Goal: Navigation & Orientation: Find specific page/section

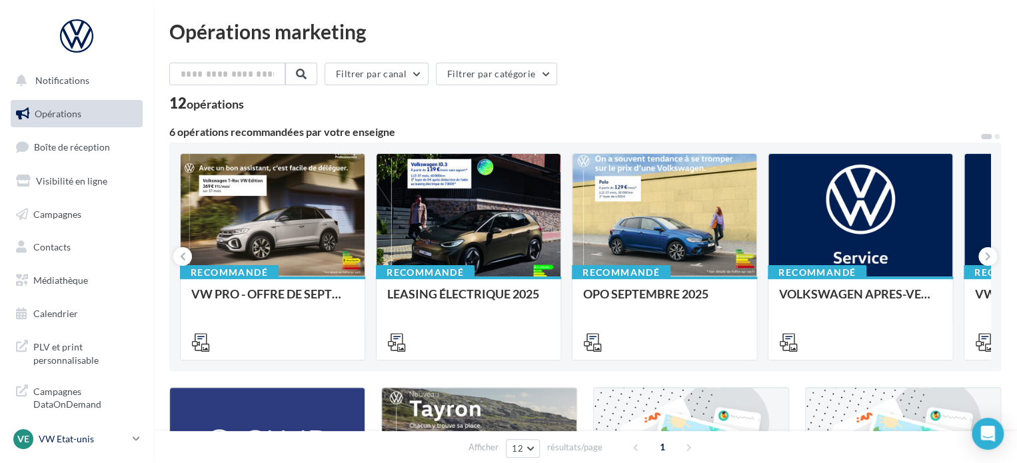
click at [55, 434] on p "VW Etat-unis" at bounding box center [83, 439] width 89 height 13
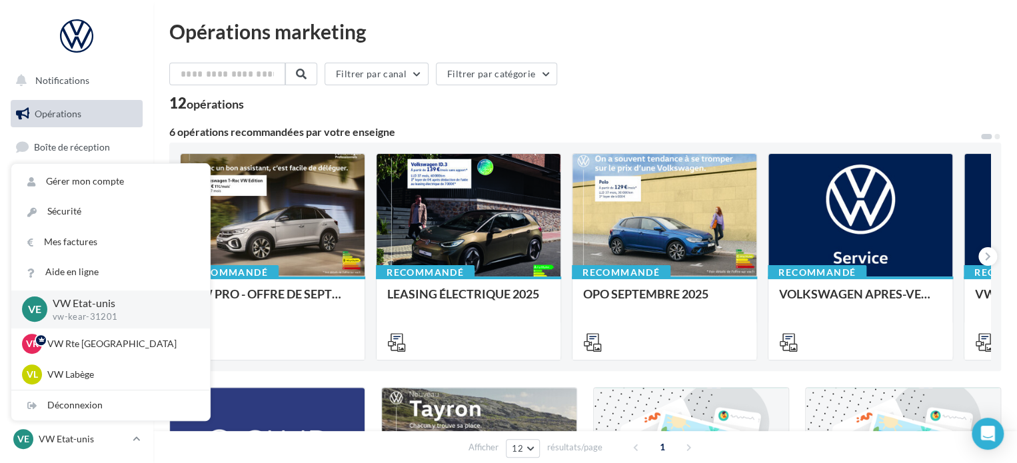
click at [409, 39] on div "Opérations marketing" at bounding box center [585, 31] width 832 height 20
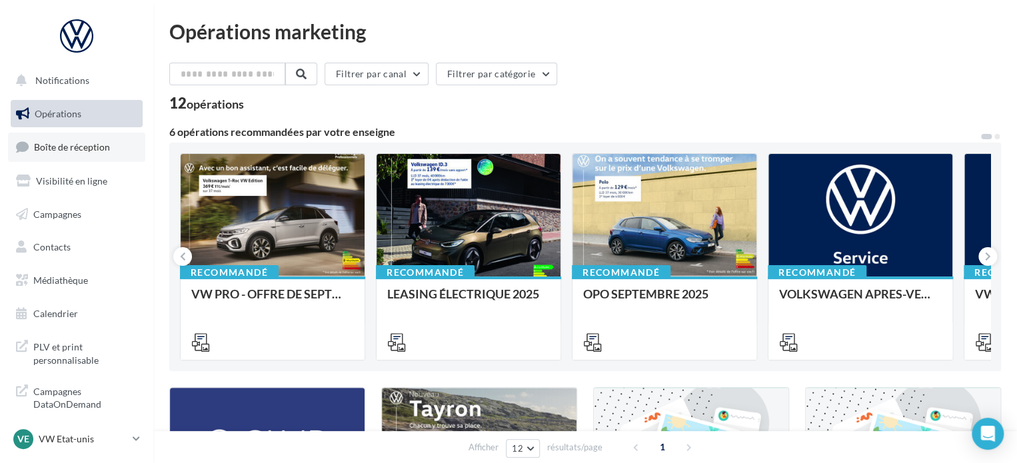
click at [71, 147] on span "Boîte de réception" at bounding box center [72, 146] width 76 height 11
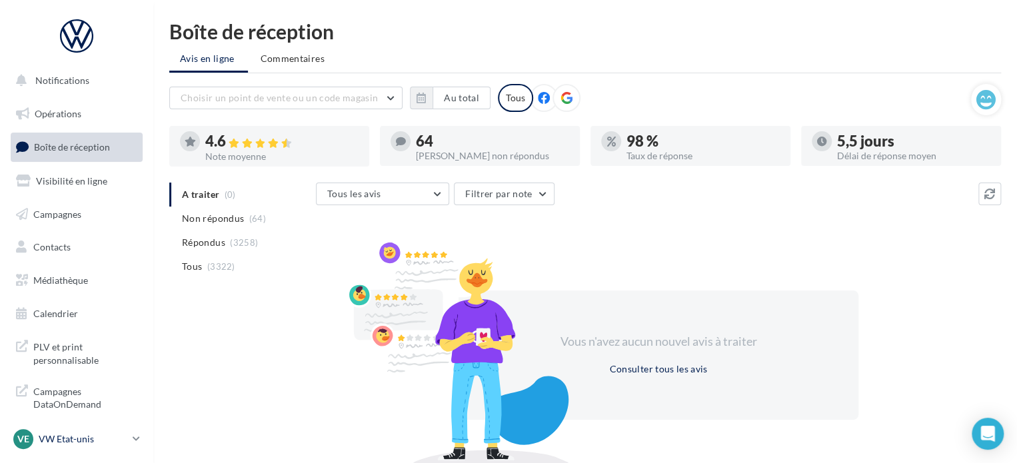
click at [63, 442] on p "VW Etat-unis" at bounding box center [83, 439] width 89 height 13
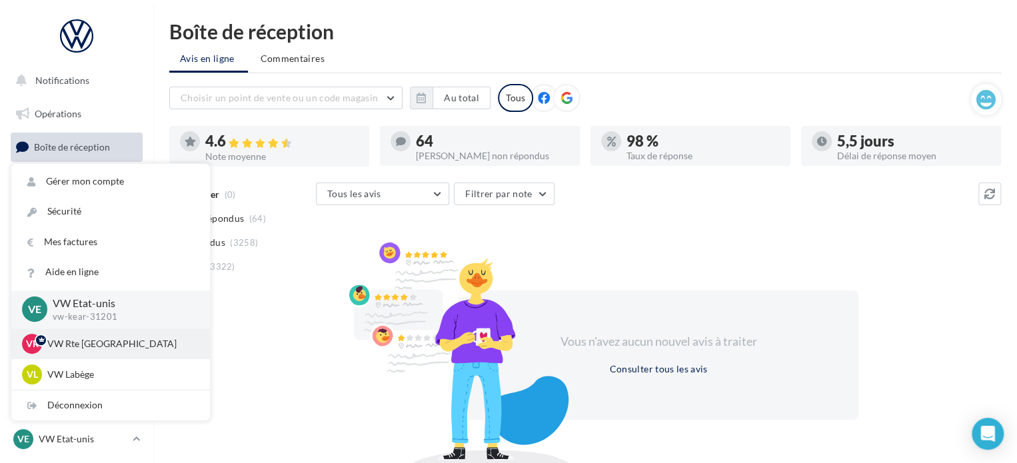
click at [77, 341] on p "VW Rte [GEOGRAPHIC_DATA]" at bounding box center [120, 343] width 147 height 13
